Goal: Information Seeking & Learning: Find specific fact

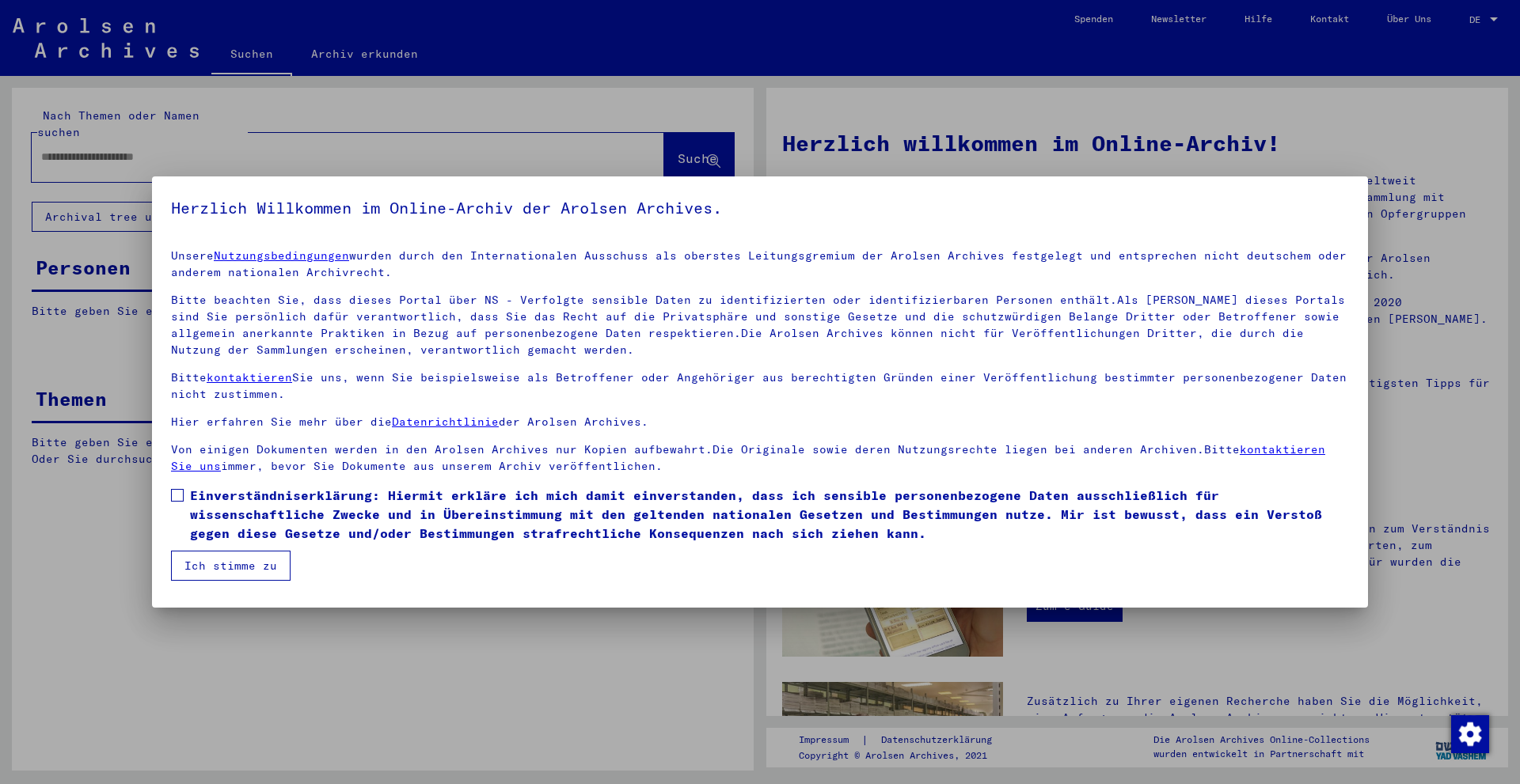
click at [216, 514] on span "Einverständniserklärung: Hiermit erkläre ich mich damit einverstanden, dass ich…" at bounding box center [769, 514] width 1159 height 57
click at [217, 586] on mat-dialog-container "Herzlich Willkommen im Online-Archiv der Arolsen Archives. Unsere Nutzungsbedin…" at bounding box center [760, 392] width 1217 height 431
click at [221, 572] on button "Ich stimme zu" at bounding box center [231, 566] width 120 height 30
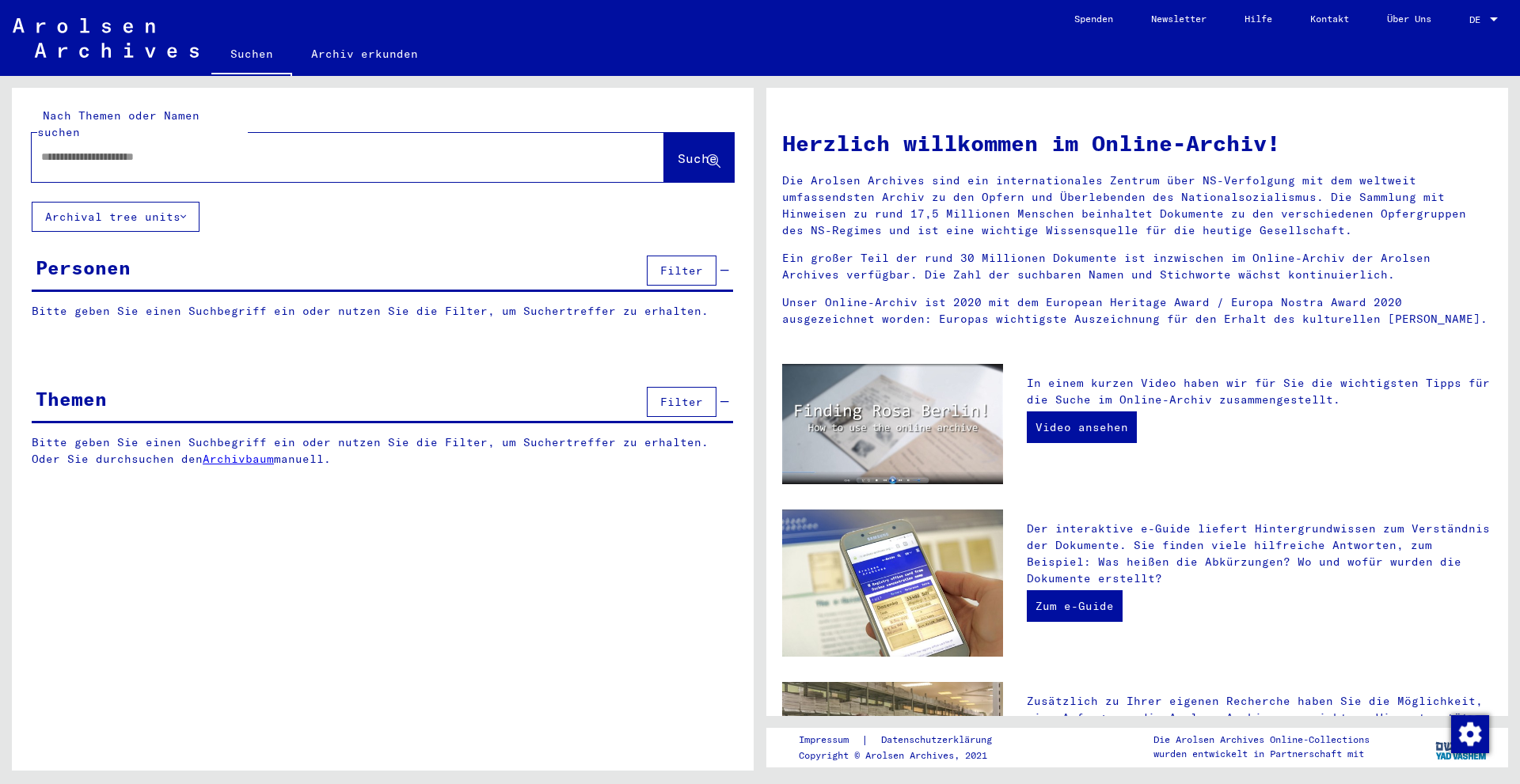
click at [224, 149] on input "text" at bounding box center [328, 157] width 576 height 17
type input "*******"
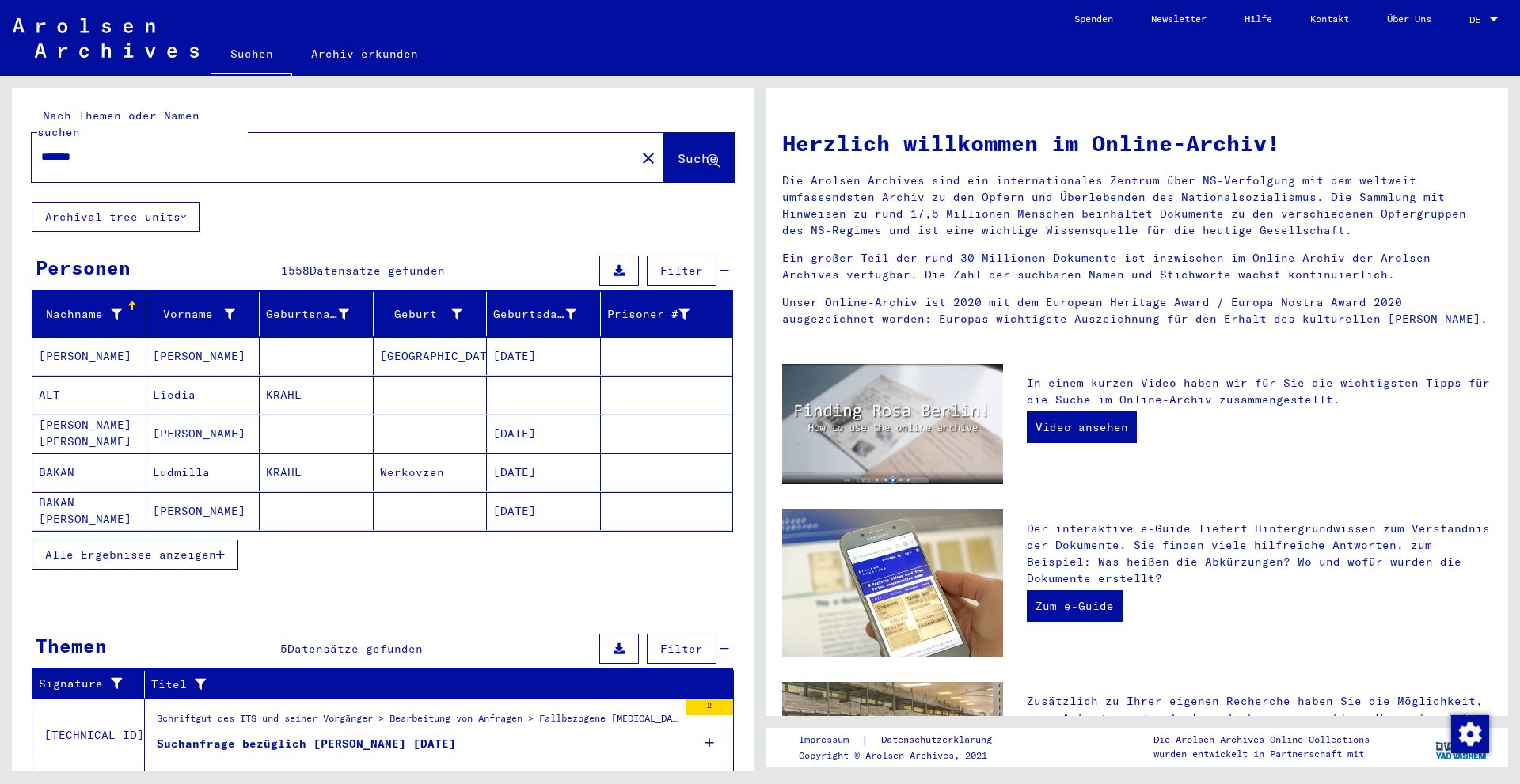
click at [11, 264] on div "Nach Themen oder Namen suchen ******* close Suche Archival tree units Personen …" at bounding box center [380, 424] width 760 height 695
click at [180, 306] on div "Vorname" at bounding box center [194, 314] width 83 height 17
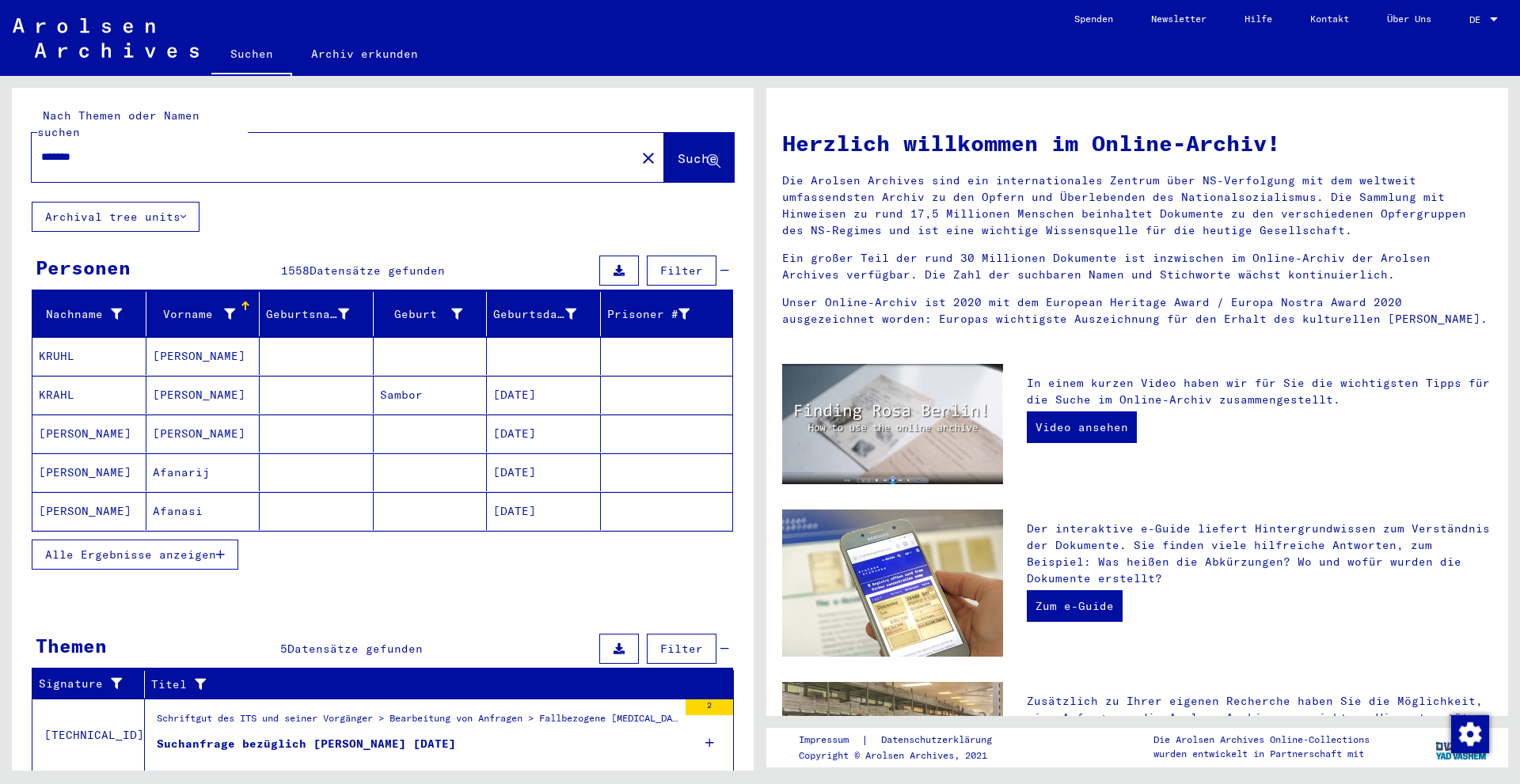
click at [193, 548] on span "Alle Ergebnisse anzeigen" at bounding box center [130, 555] width 171 height 14
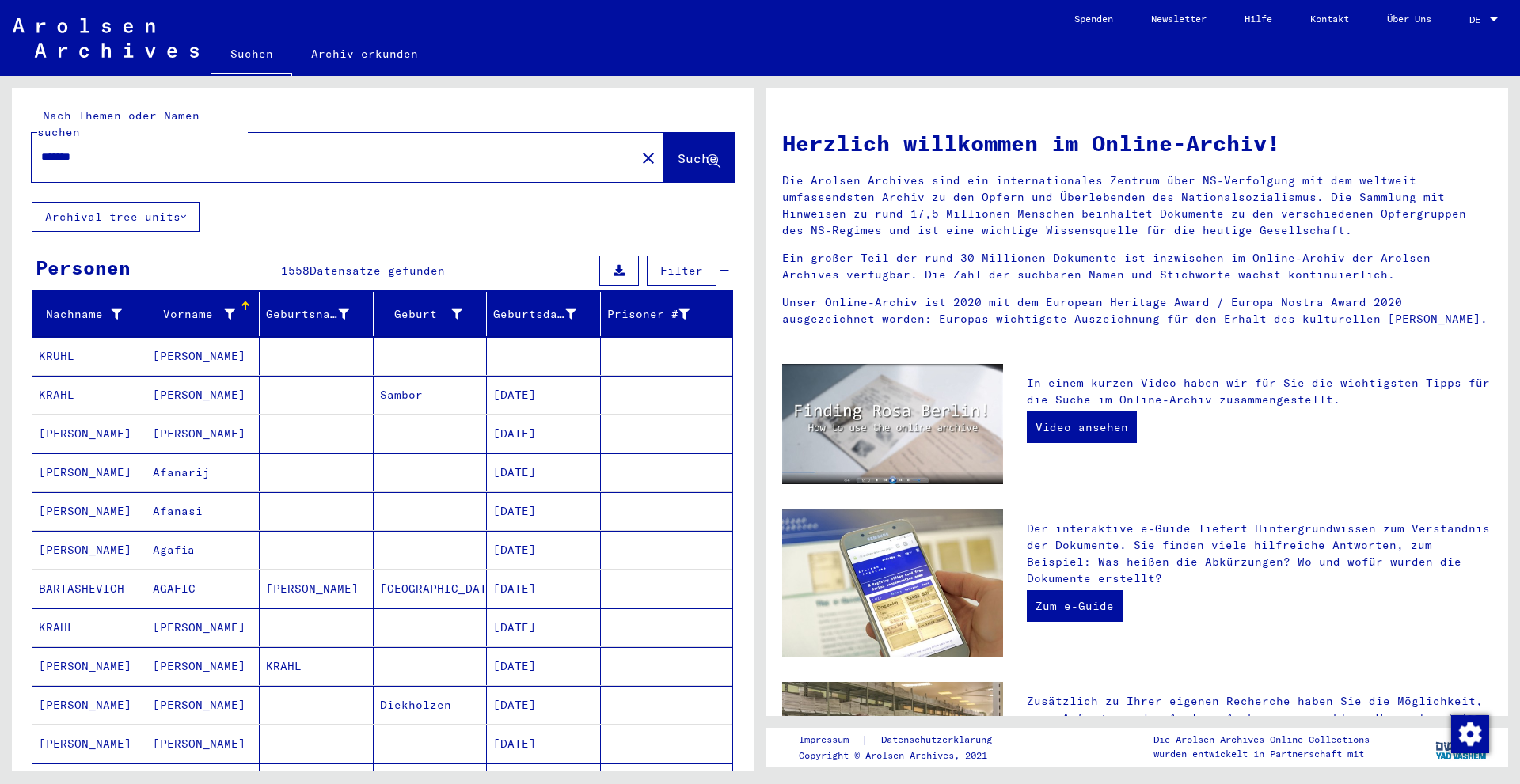
click at [43, 570] on mat-cell "BARTASHEVICH" at bounding box center [90, 589] width 114 height 38
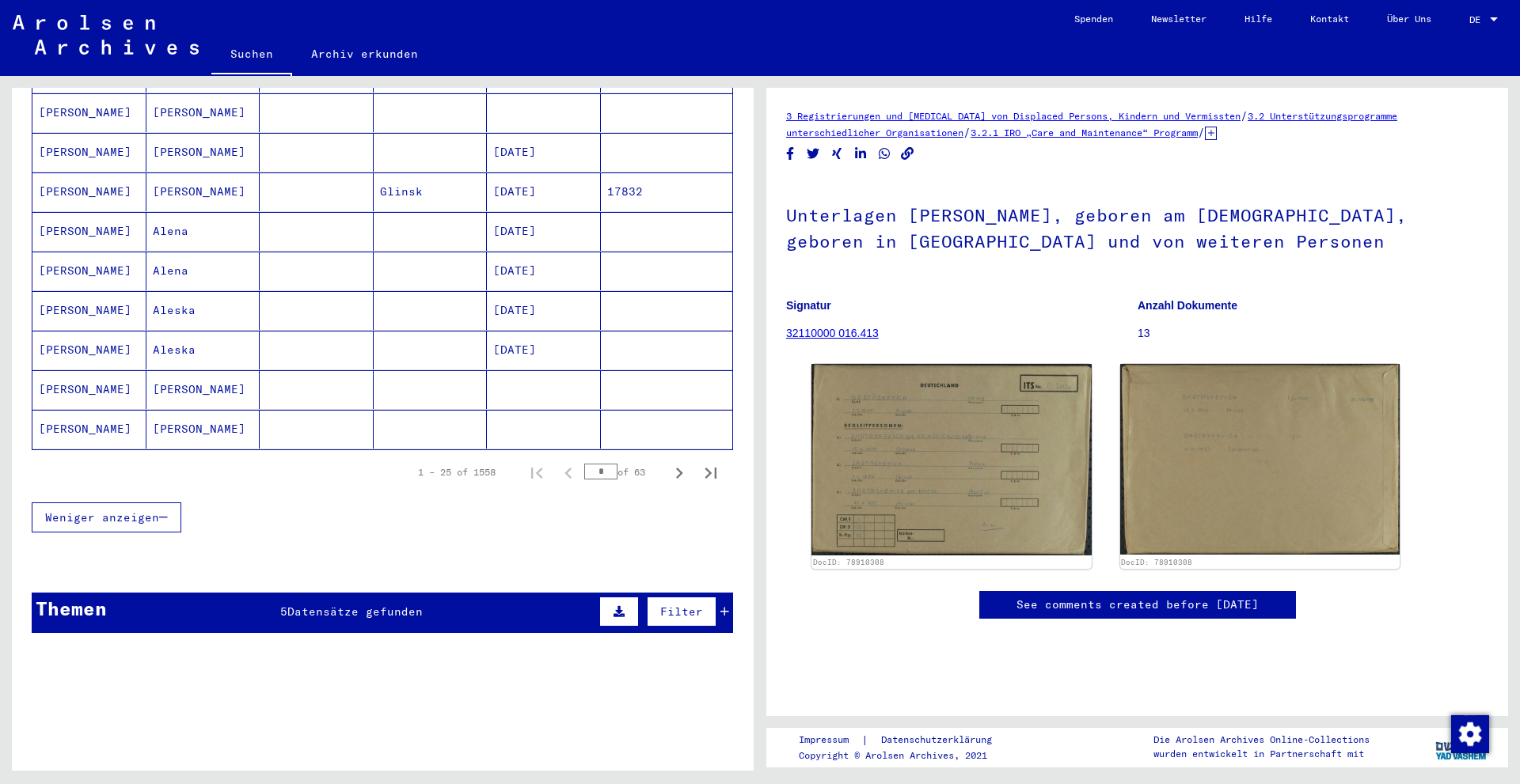
scroll to position [886, 0]
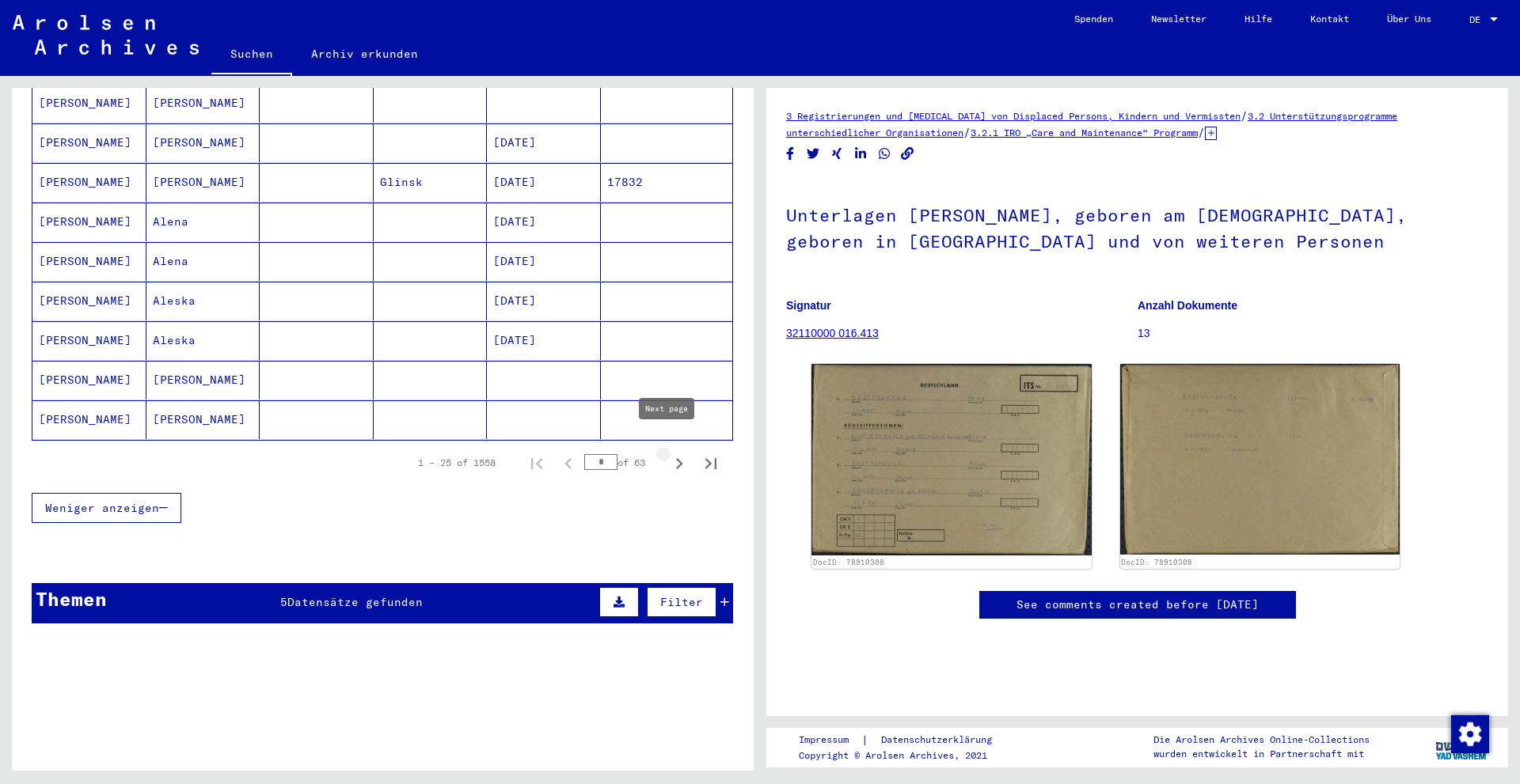
click at [668, 452] on icon "Next page" at bounding box center [679, 463] width 22 height 22
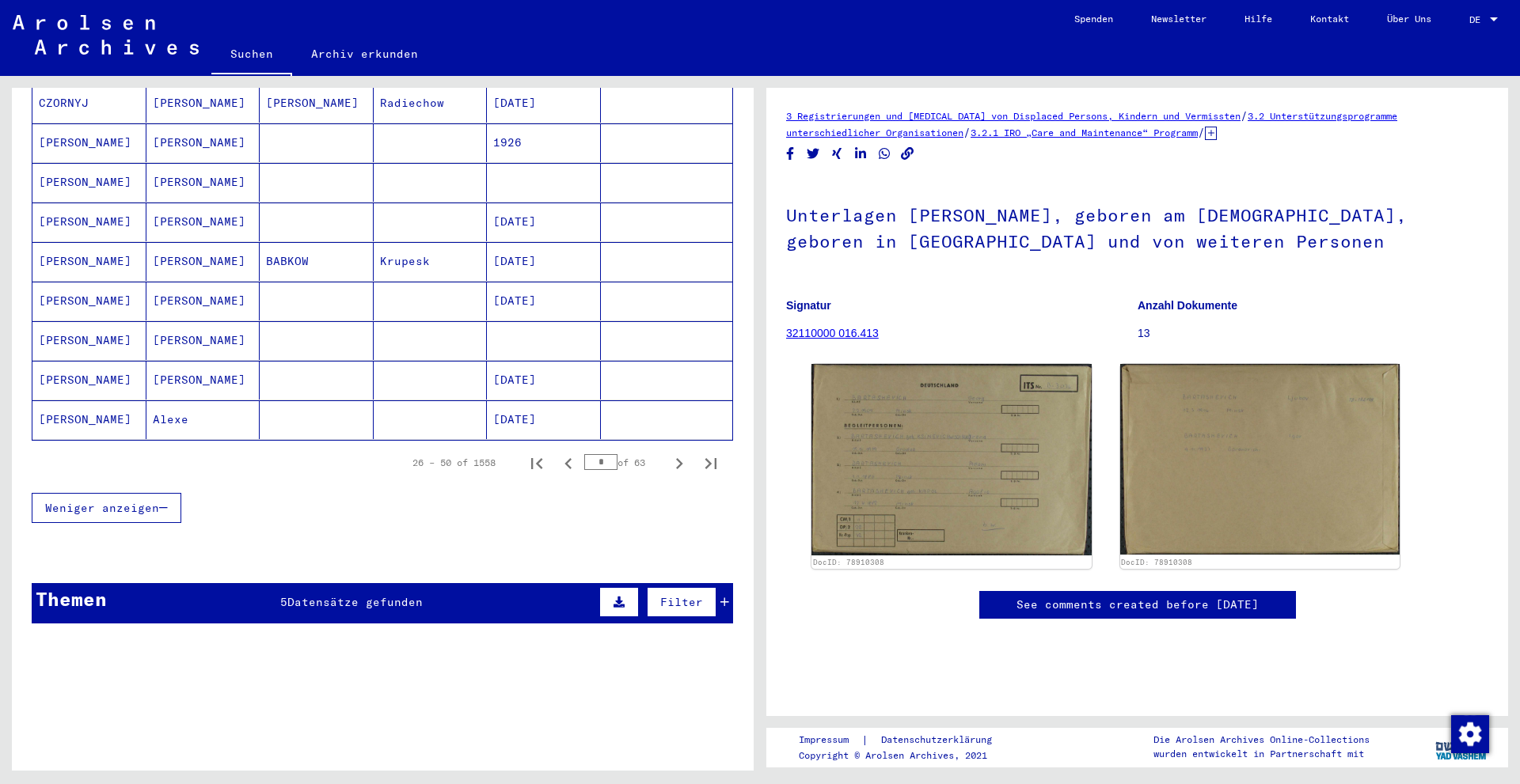
click at [0, 418] on div "Nach Themen oder Namen suchen ******* close Suche Archival tree units Personen …" at bounding box center [380, 424] width 760 height 695
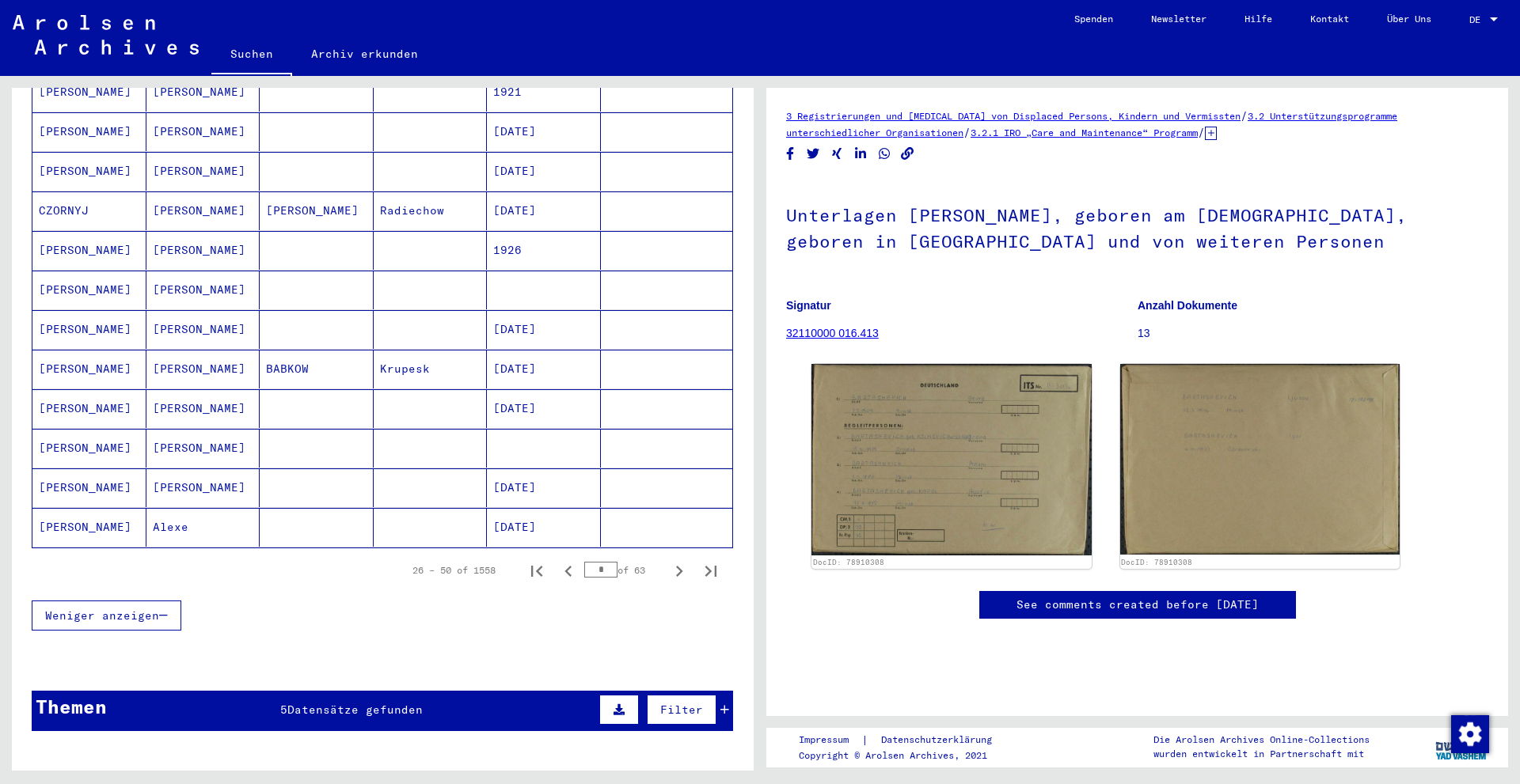
scroll to position [819, 0]
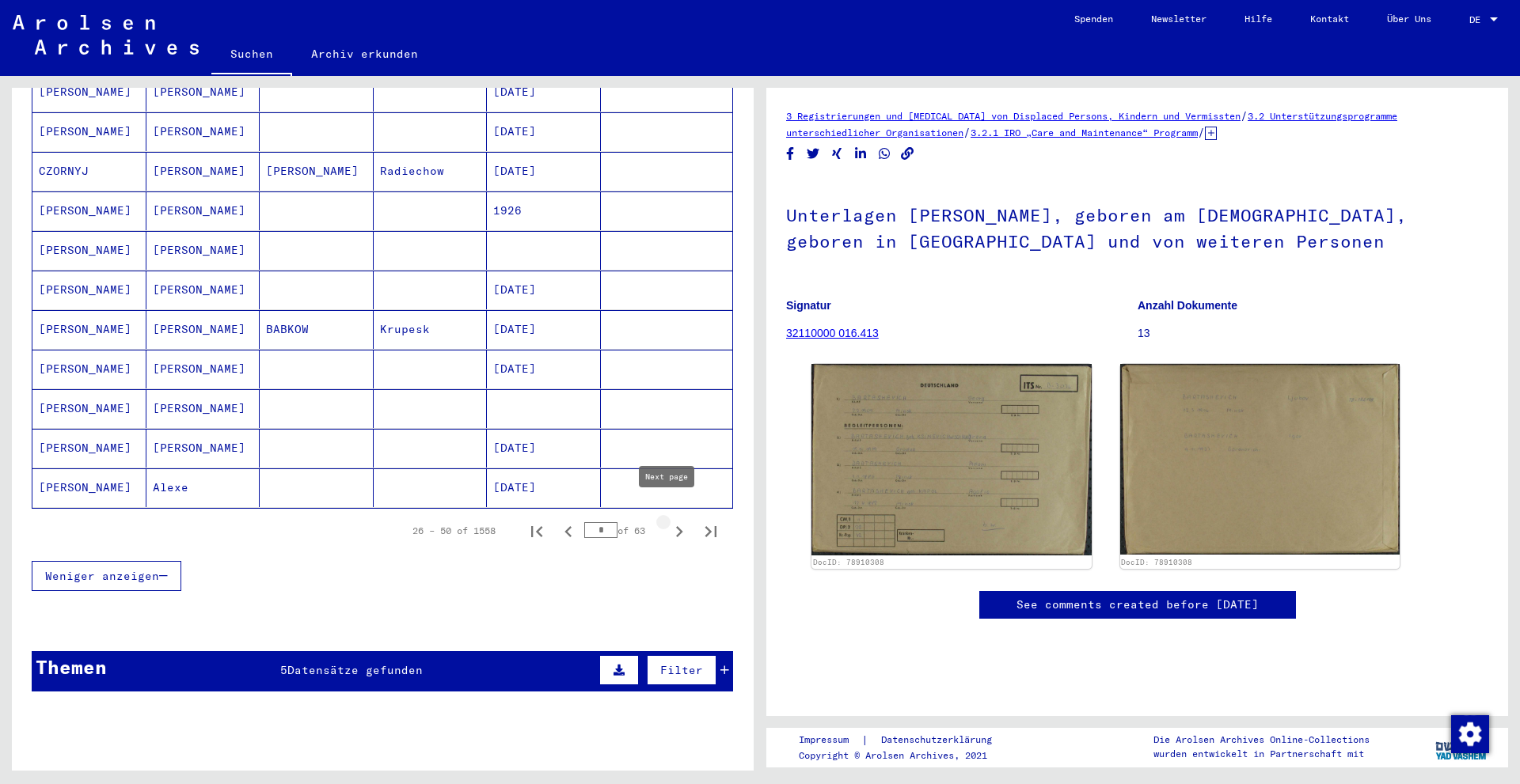
click at [668, 521] on icon "Next page" at bounding box center [679, 531] width 22 height 22
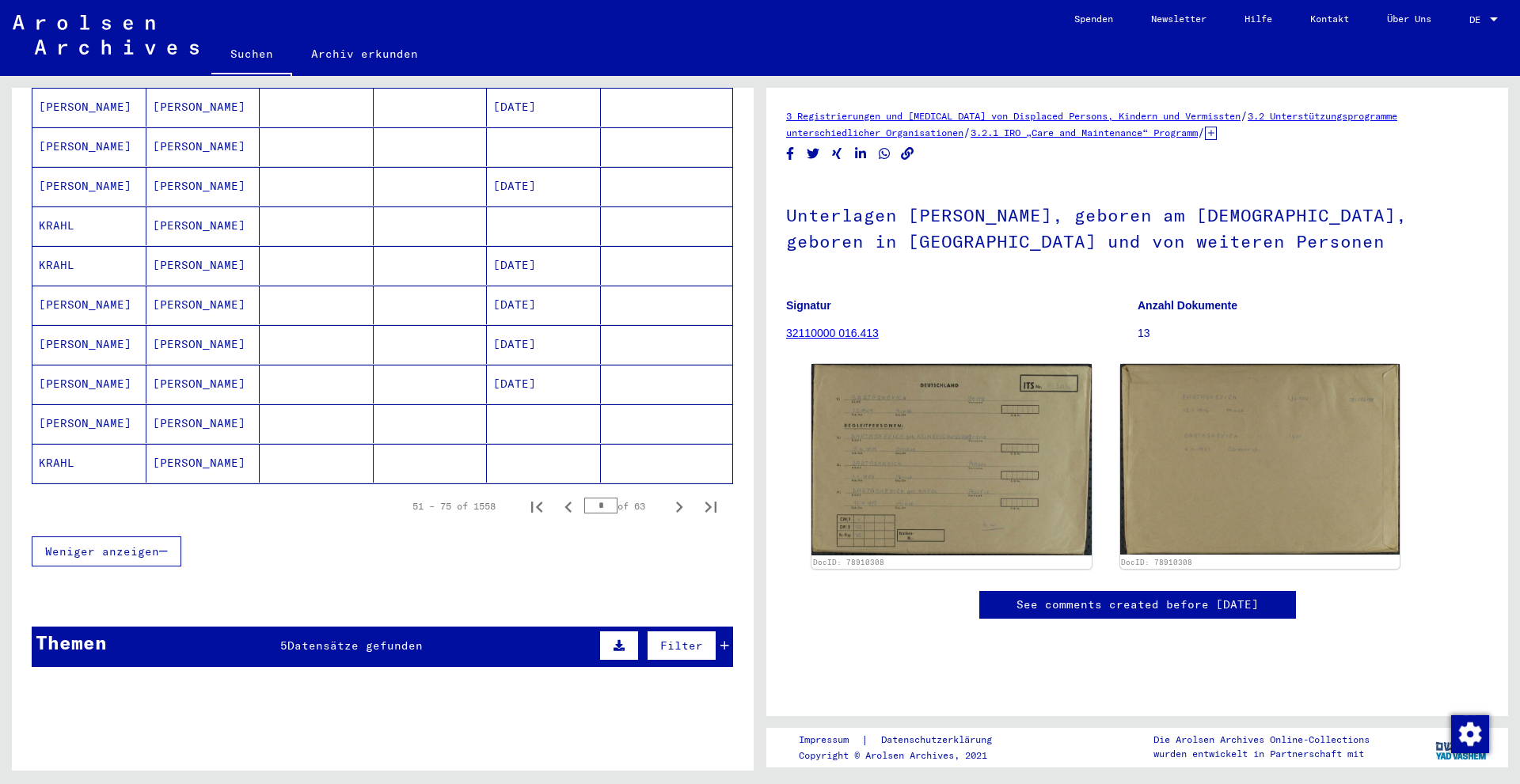
scroll to position [858, 0]
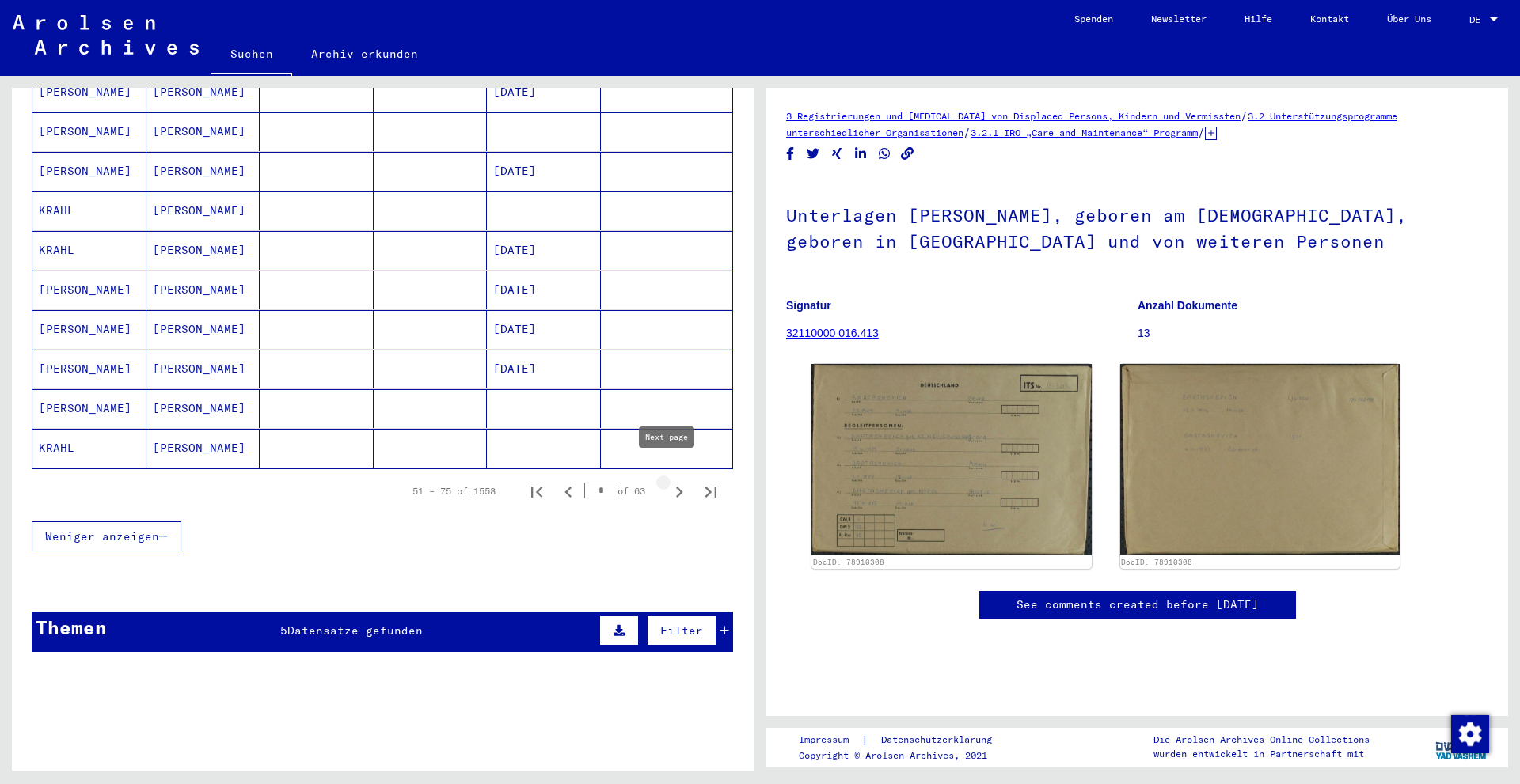
click at [676, 487] on icon "Next page" at bounding box center [680, 492] width 7 height 11
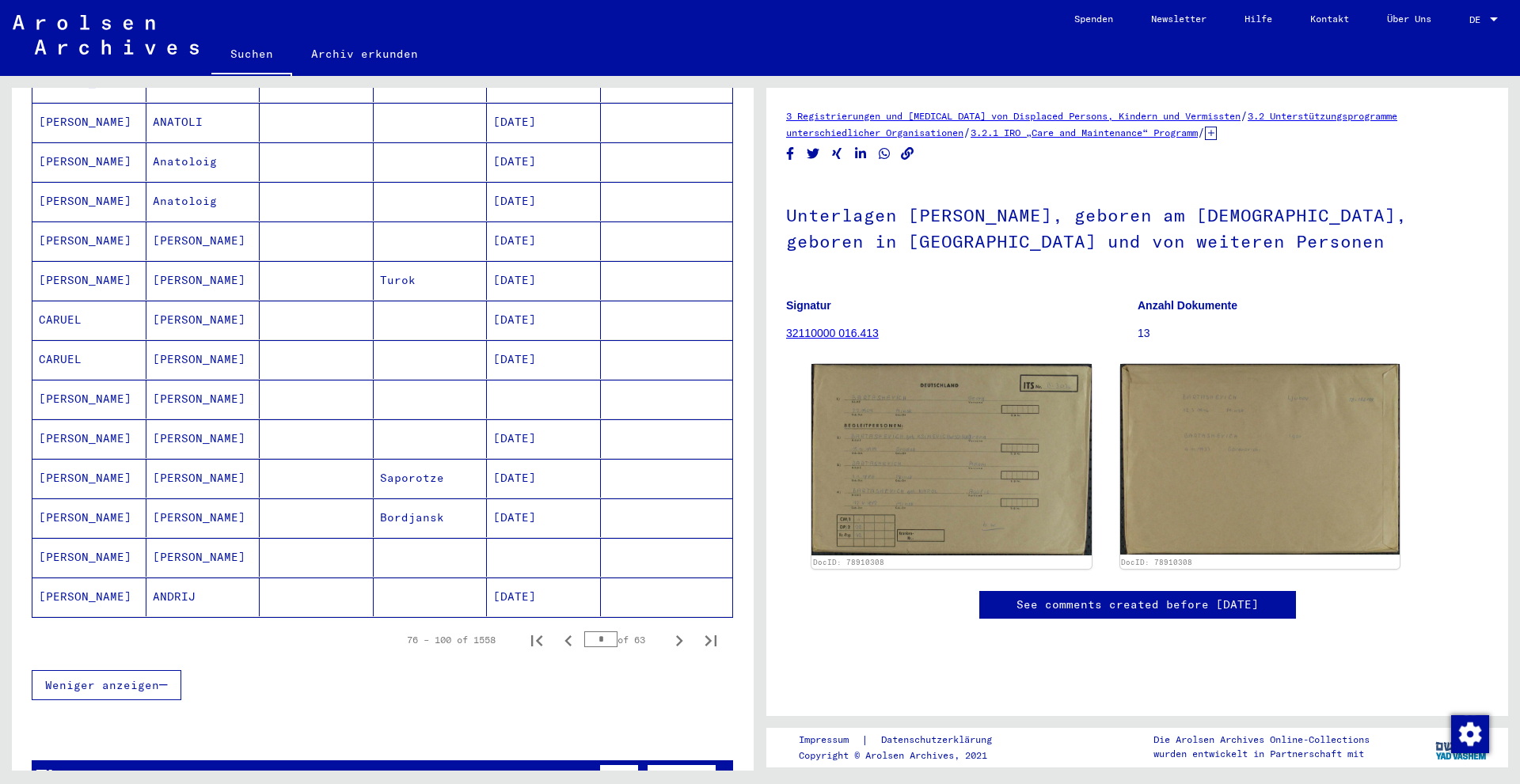
scroll to position [713, 0]
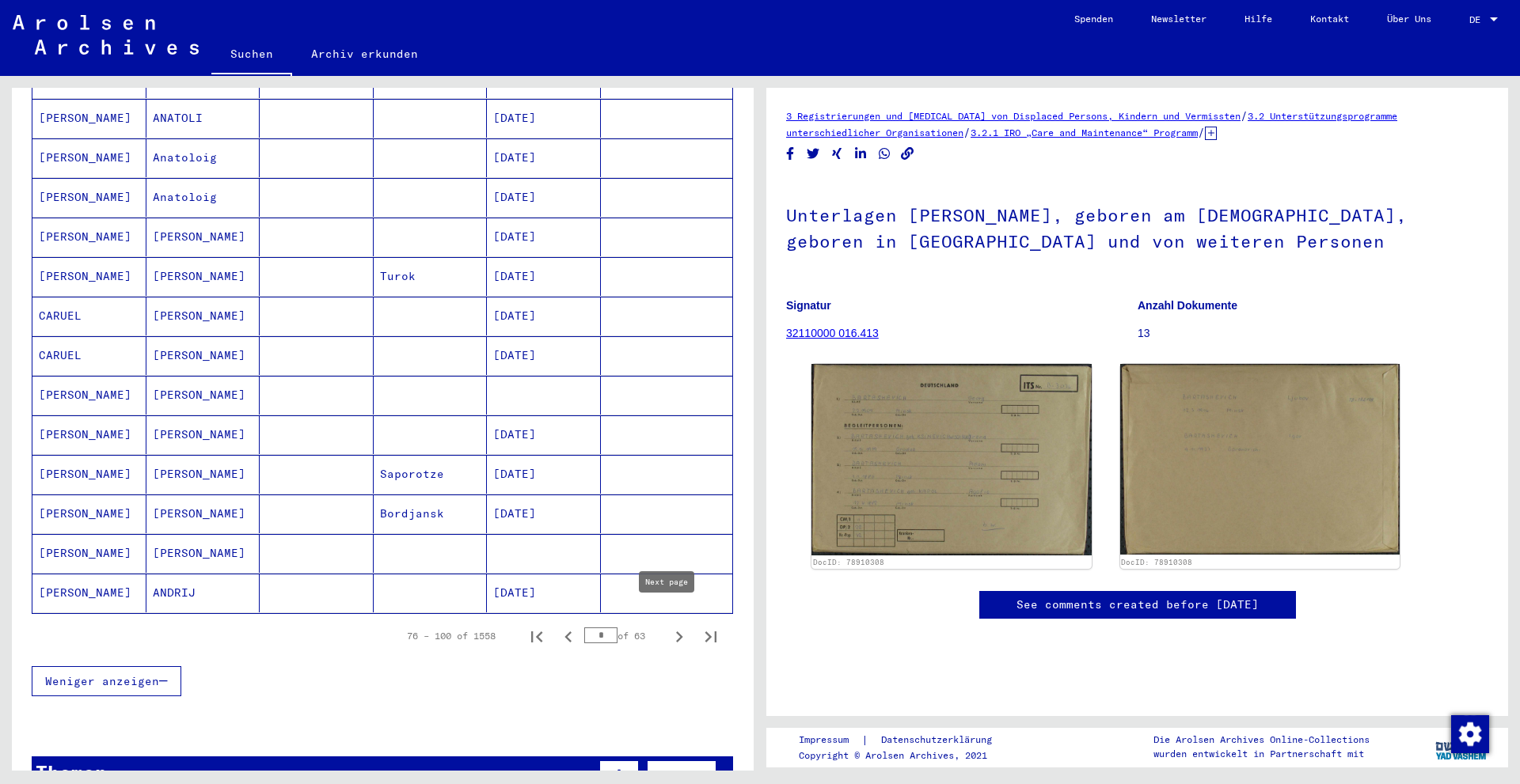
click at [668, 626] on icon "Next page" at bounding box center [679, 637] width 22 height 22
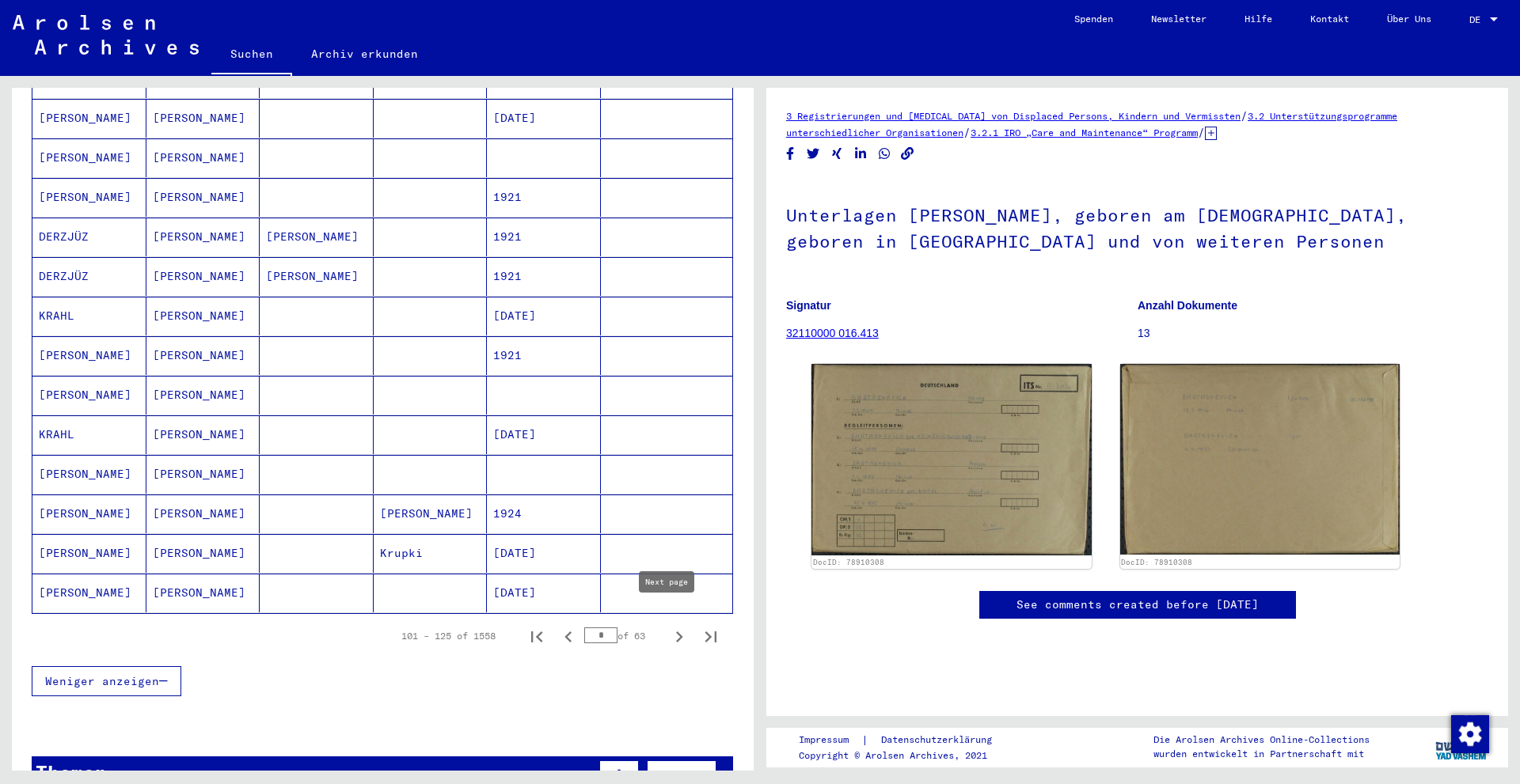
click at [668, 626] on icon "Next page" at bounding box center [679, 637] width 22 height 22
type input "*"
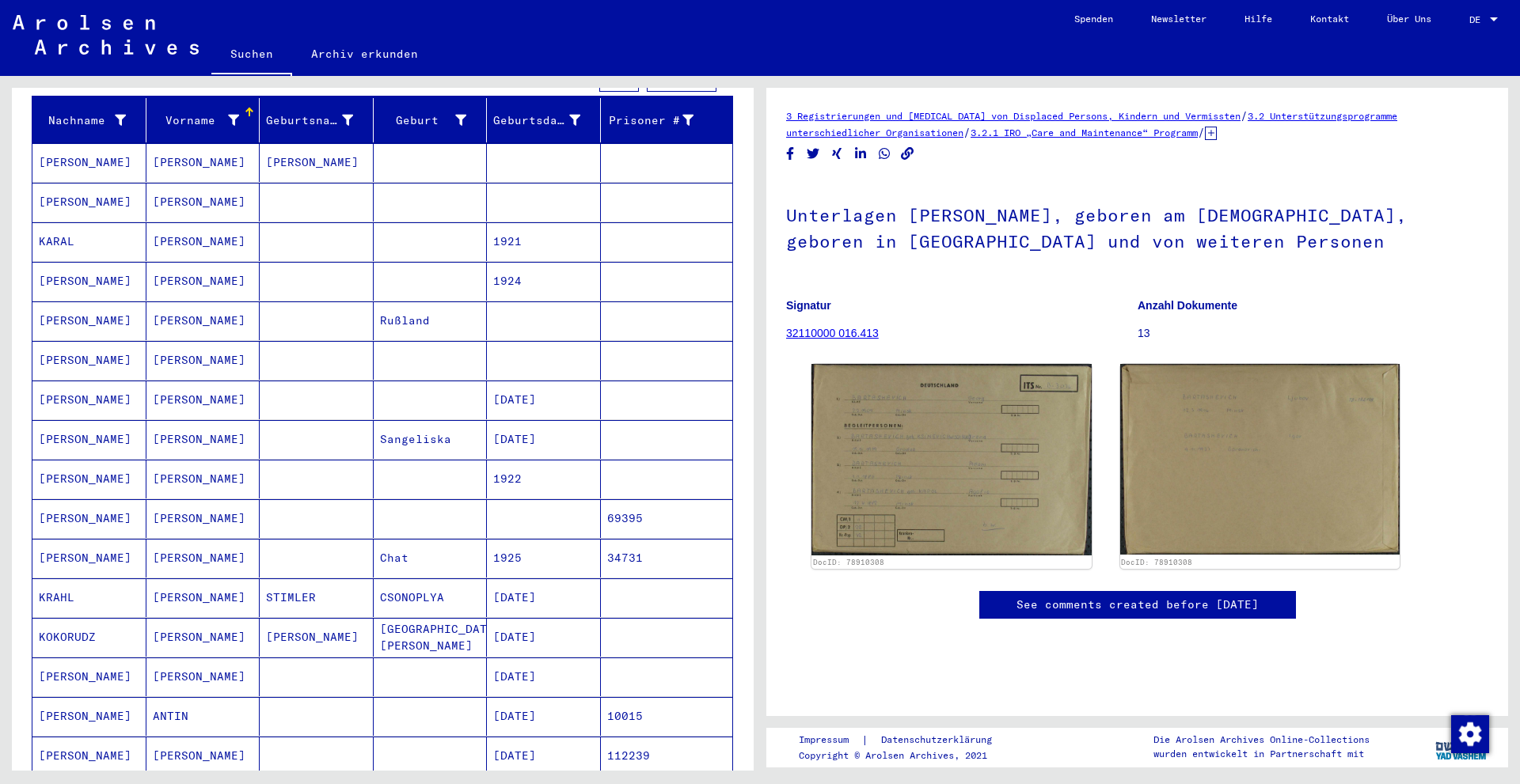
scroll to position [139, 0]
